Goal: Task Accomplishment & Management: Use online tool/utility

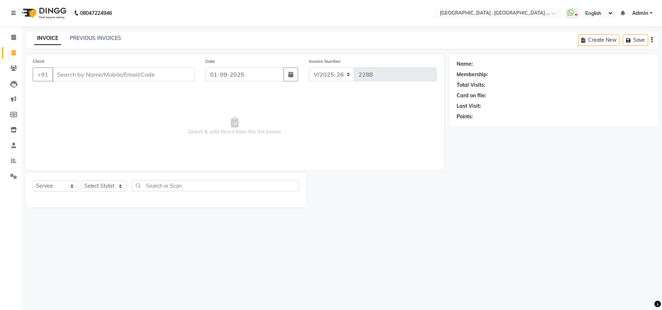
select select "4558"
select select "service"
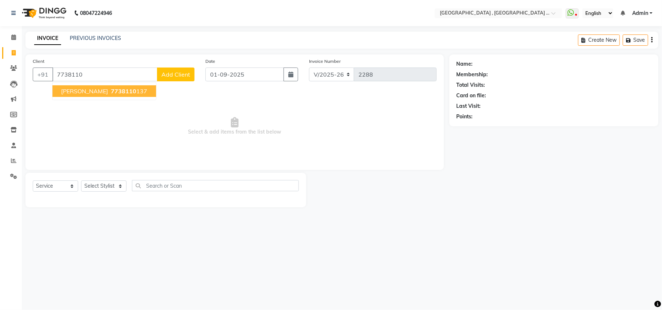
click at [127, 89] on ngb-highlight "7738110 137" at bounding box center [128, 91] width 38 height 7
type input "7738110137"
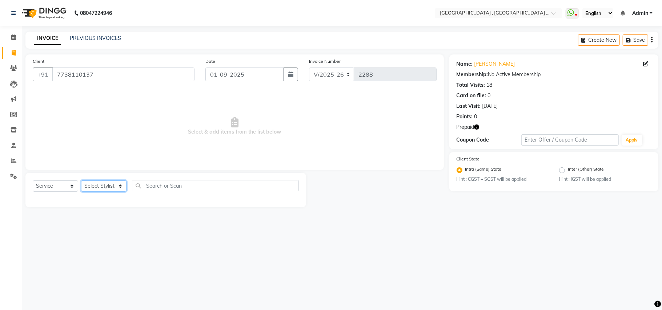
click at [111, 190] on select "Select Stylist Amit [PERSON_NAME] BUNTY Deep [PERSON_NAME] M Gautam la bella [P…" at bounding box center [103, 186] width 45 height 11
select select "29704"
click at [81, 181] on select "Select Stylist Amit [PERSON_NAME] BUNTY Deep [PERSON_NAME] M Gautam la bella [P…" at bounding box center [103, 186] width 45 height 11
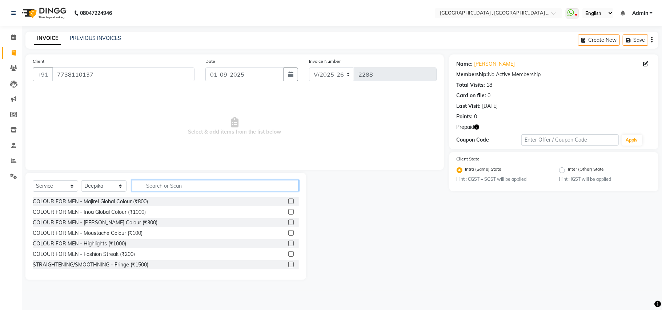
click at [173, 181] on input "text" at bounding box center [215, 185] width 167 height 11
click at [173, 183] on input "text" at bounding box center [215, 185] width 167 height 11
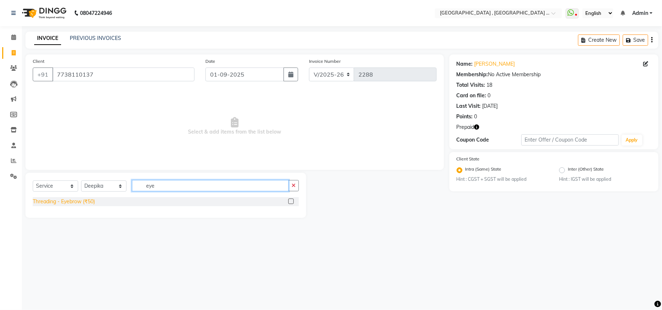
type input "eye"
click at [84, 199] on div "Threading - Eyebrow (₹50)" at bounding box center [64, 202] width 62 height 8
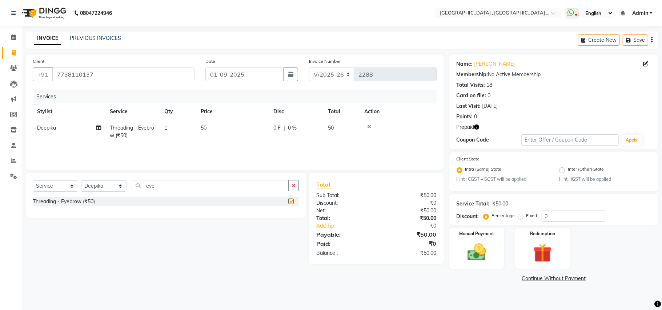
checkbox input "false"
click at [548, 255] on img at bounding box center [542, 254] width 32 height 24
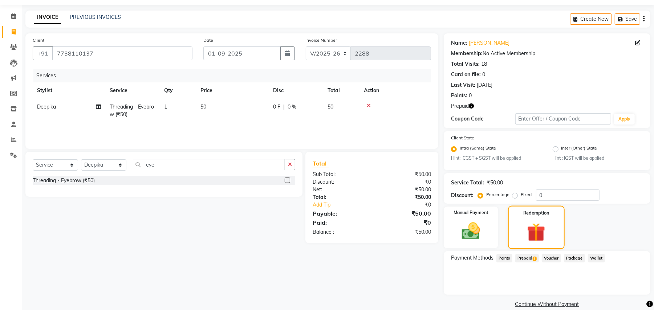
scroll to position [31, 0]
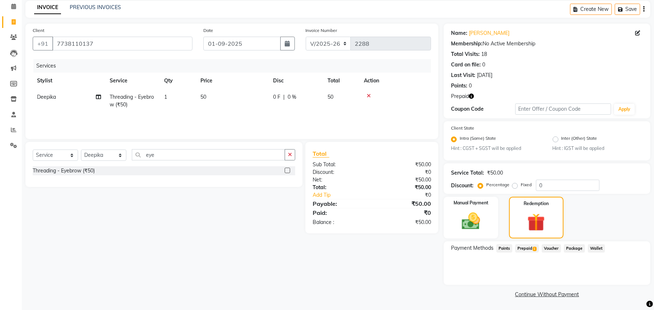
click at [535, 247] on span "1" at bounding box center [535, 249] width 4 height 4
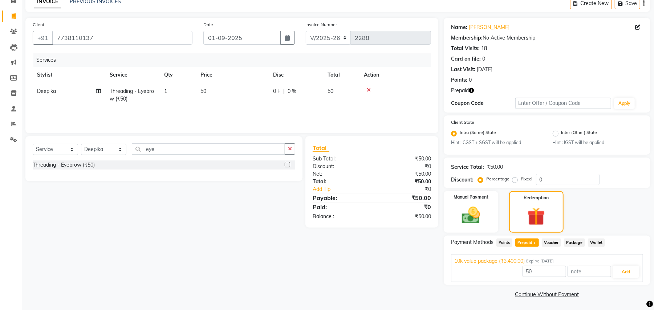
scroll to position [37, 0]
click at [621, 274] on button "Add" at bounding box center [626, 272] width 27 height 12
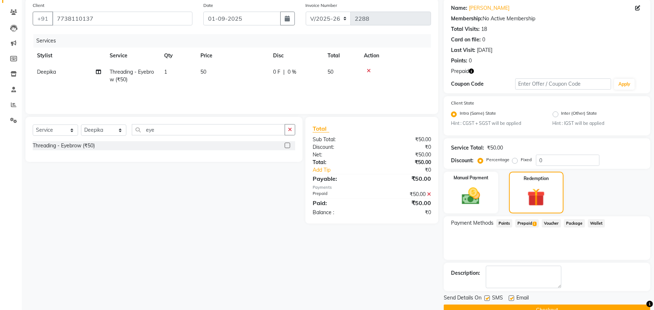
scroll to position [73, 0]
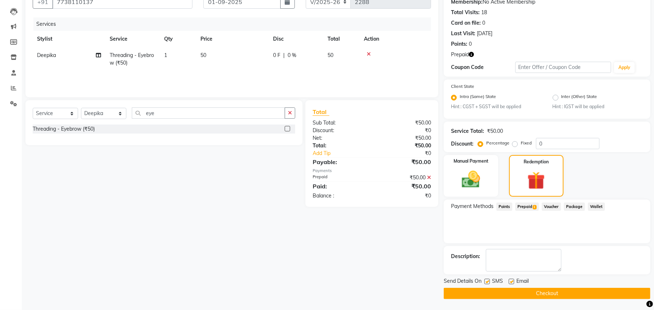
click at [529, 203] on span "Prepaid 1" at bounding box center [528, 207] width 24 height 8
click at [573, 294] on button "Checkout" at bounding box center [547, 293] width 207 height 11
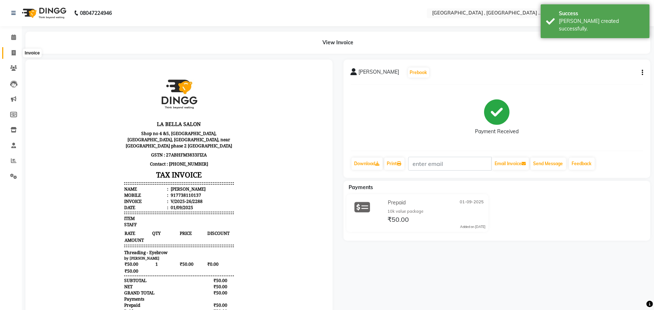
click at [15, 52] on icon at bounding box center [14, 52] width 4 height 5
select select "4558"
select select "service"
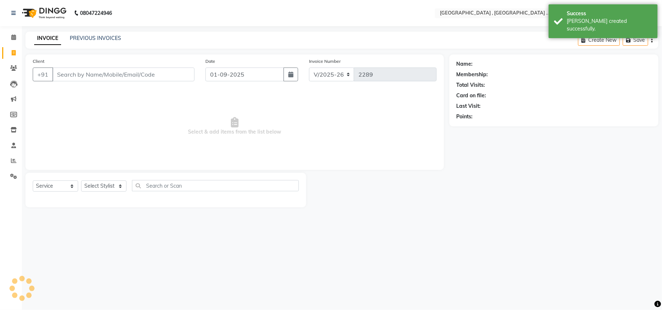
click at [97, 65] on div "Client +91" at bounding box center [113, 72] width 173 height 30
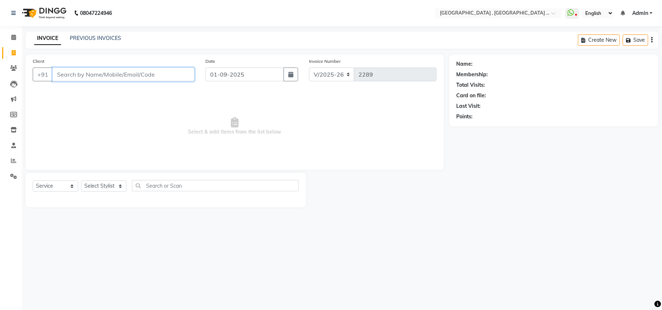
click at [71, 73] on input "Client" at bounding box center [123, 75] width 142 height 14
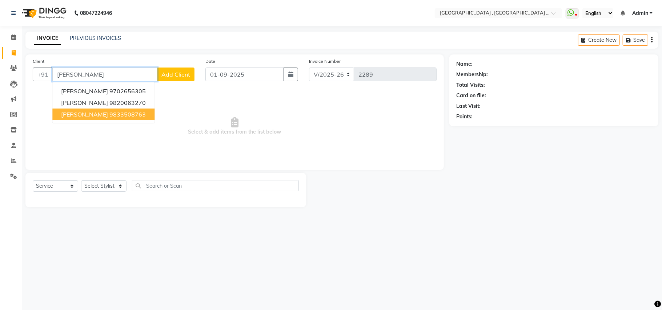
click at [109, 114] on ngb-highlight "9833508763" at bounding box center [127, 114] width 36 height 7
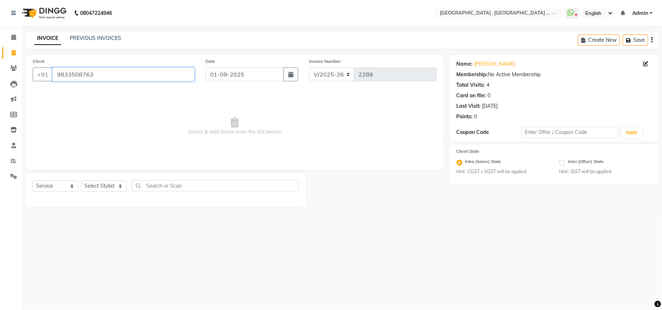
click at [92, 81] on input "9833508763" at bounding box center [123, 75] width 142 height 14
click at [95, 79] on input "9833508763" at bounding box center [123, 75] width 142 height 14
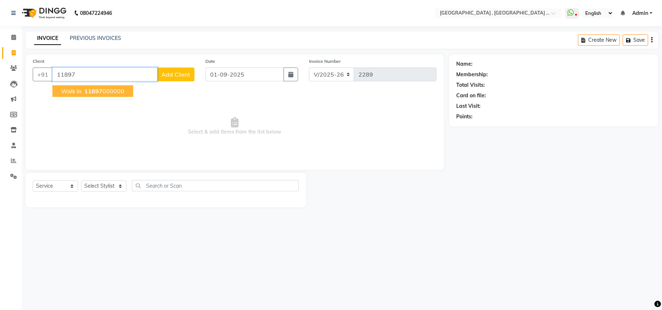
click at [91, 98] on ngb-typeahead-window "Walk In 11897 000000" at bounding box center [92, 91] width 81 height 18
click at [95, 95] on button "Walk In 11897 000000" at bounding box center [92, 91] width 81 height 12
type input "11897000000"
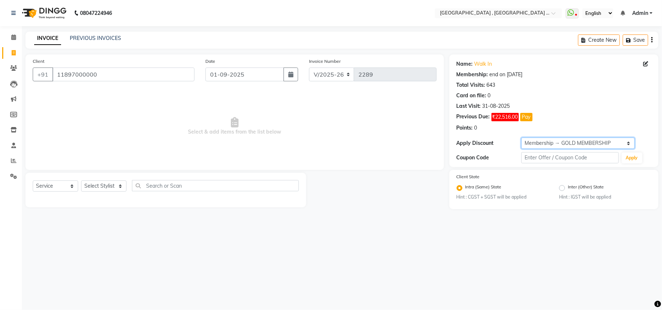
click at [588, 142] on select "Select Membership → GOLD MEMBERSHIP Membership → GOLD MEMBERSHIP" at bounding box center [577, 143] width 113 height 11
select select "0:"
click at [521, 138] on select "Select Membership → GOLD MEMBERSHIP Membership → GOLD MEMBERSHIP" at bounding box center [577, 143] width 113 height 11
click at [365, 132] on span "Select & add items from the list below" at bounding box center [235, 126] width 404 height 73
